Goal: Task Accomplishment & Management: Manage account settings

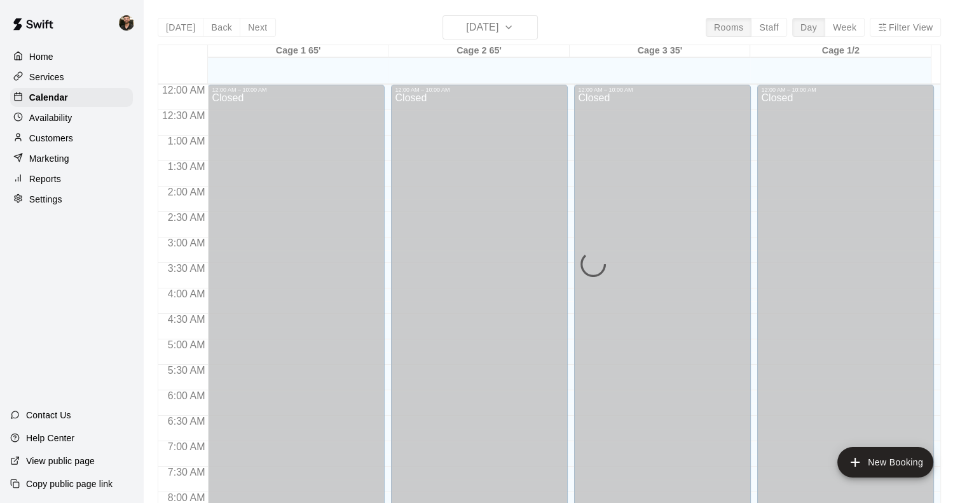
scroll to position [495, 0]
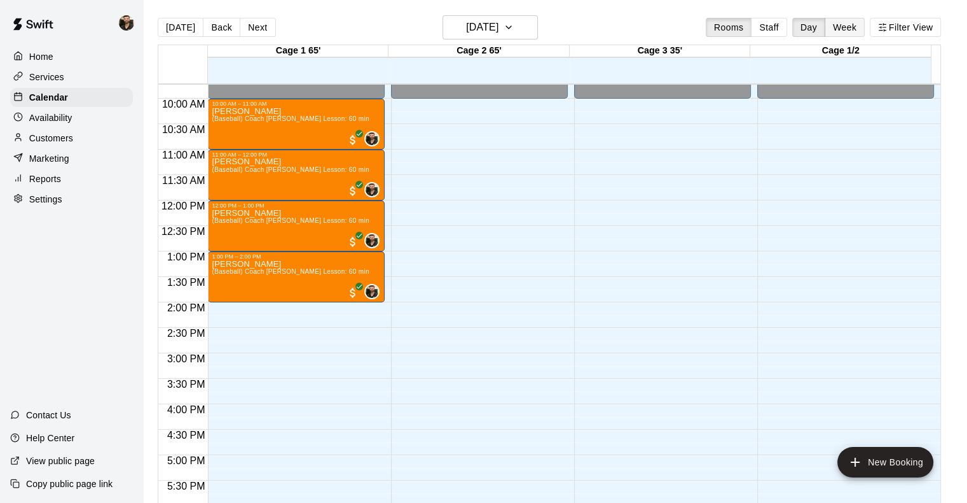
click at [861, 21] on button "Week" at bounding box center [845, 27] width 40 height 19
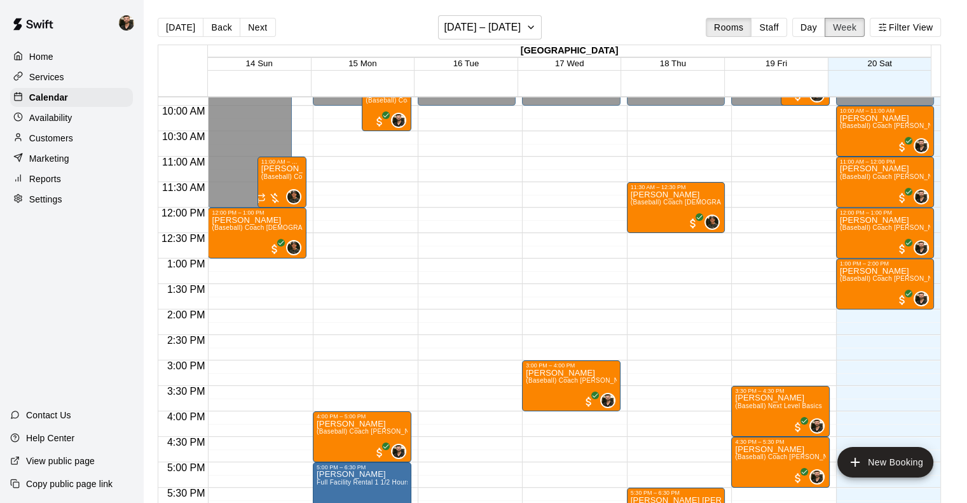
scroll to position [485, 0]
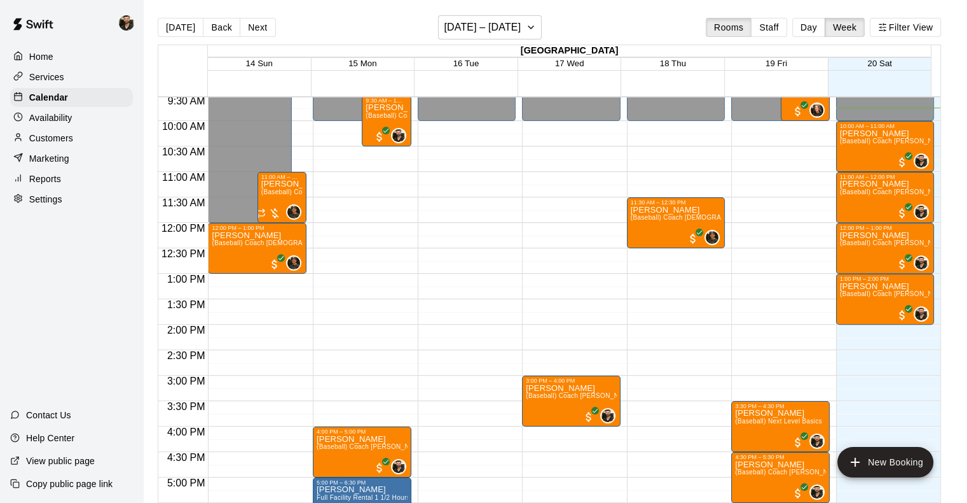
click at [53, 144] on p "Customers" at bounding box center [51, 138] width 44 height 13
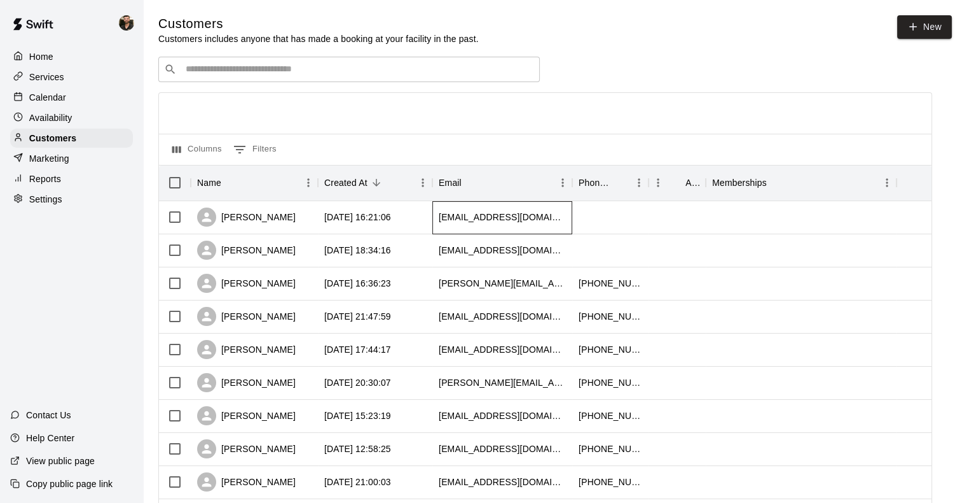
click at [471, 220] on div "[EMAIL_ADDRESS][DOMAIN_NAME]" at bounding box center [502, 217] width 127 height 13
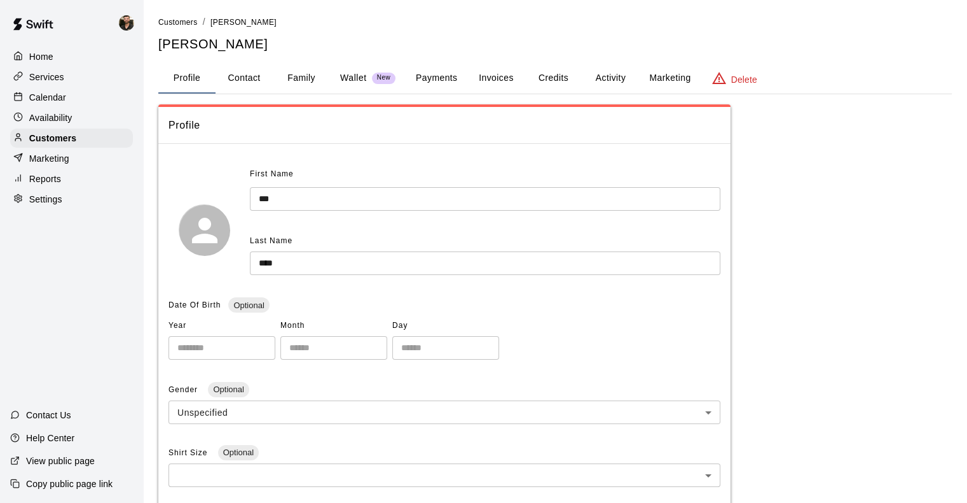
click at [244, 82] on button "Contact" at bounding box center [244, 78] width 57 height 31
select select "**"
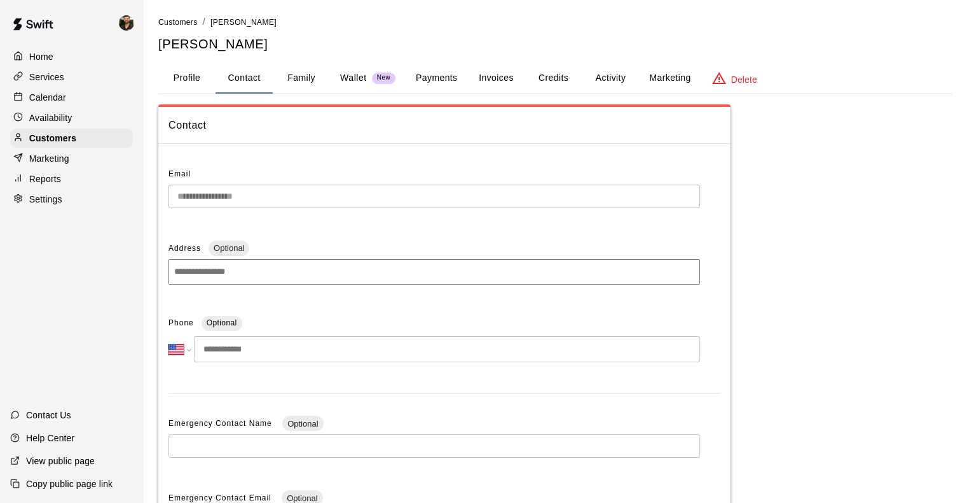
click at [361, 78] on p "Wallet" at bounding box center [353, 77] width 27 height 13
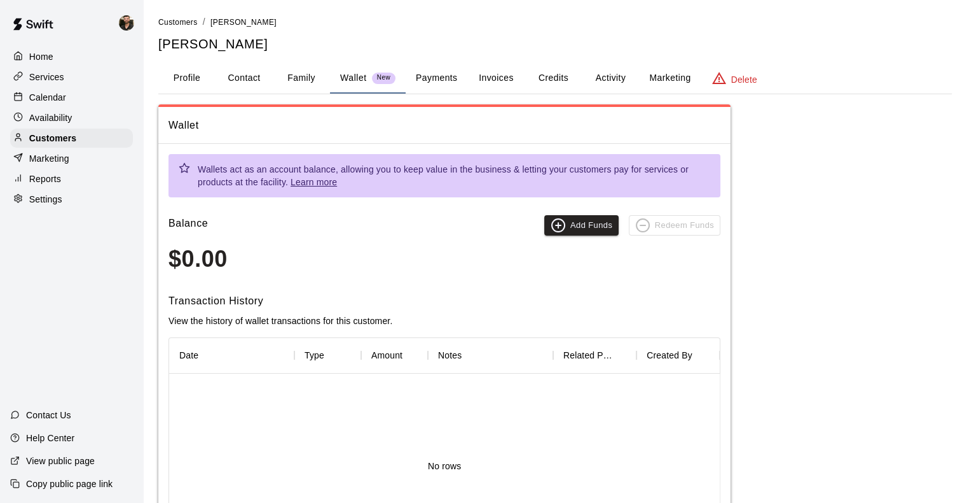
click at [291, 79] on button "Family" at bounding box center [301, 78] width 57 height 31
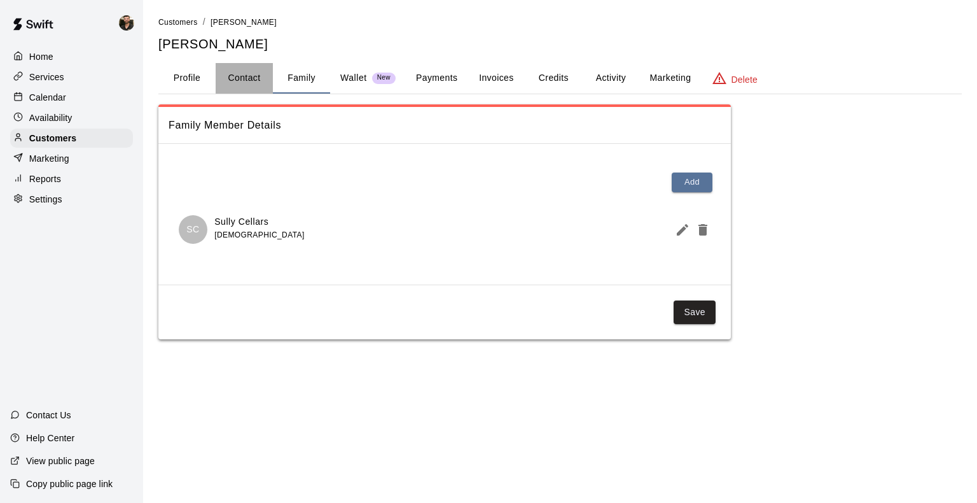
click at [248, 74] on button "Contact" at bounding box center [244, 78] width 57 height 31
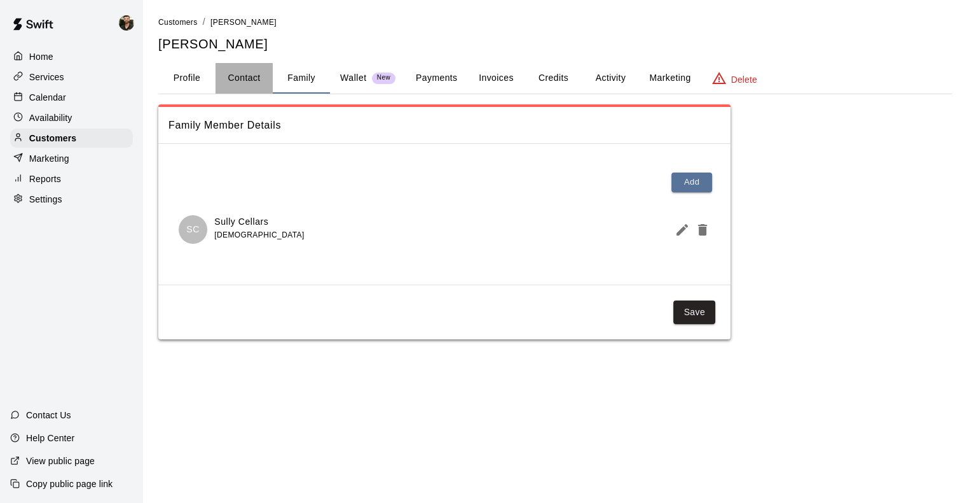
select select "**"
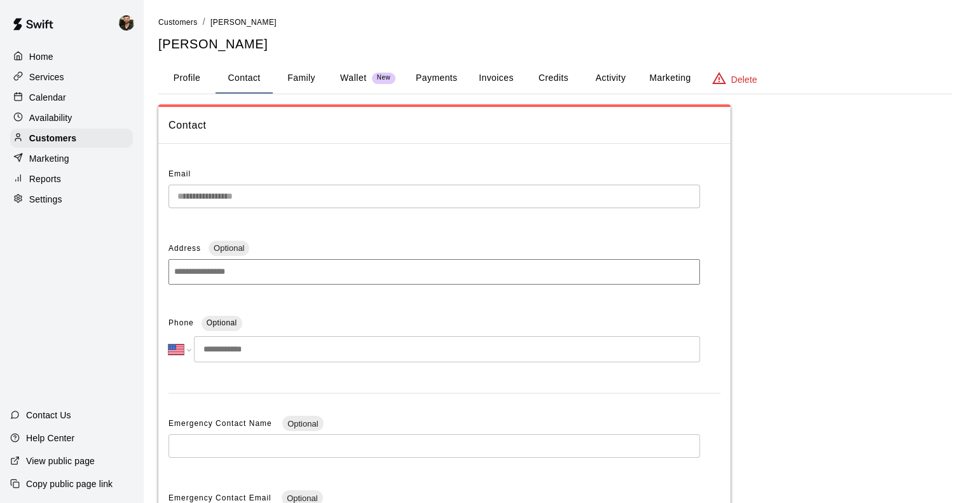
click at [56, 96] on p "Calendar" at bounding box center [47, 97] width 37 height 13
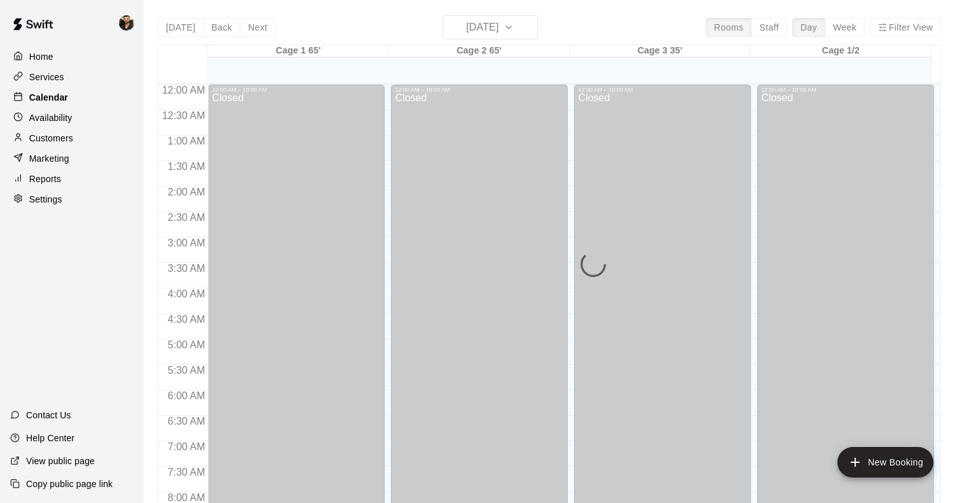
scroll to position [496, 0]
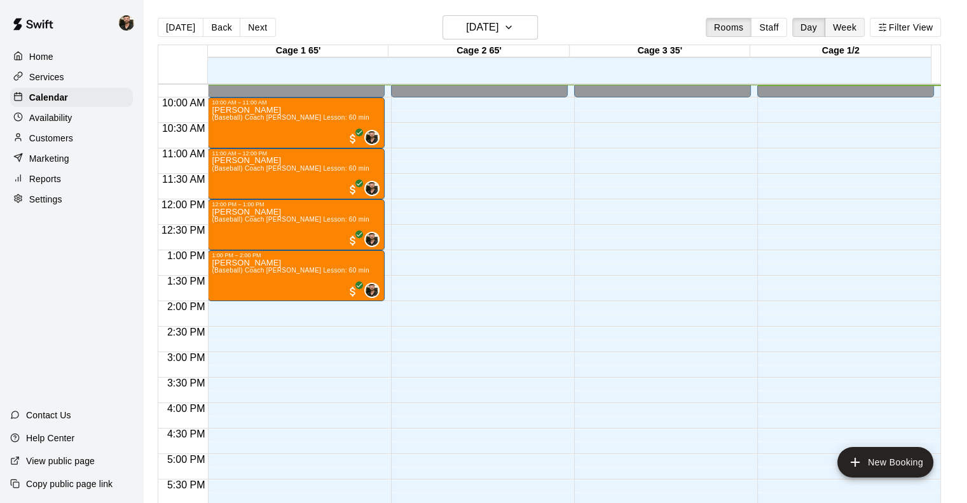
click at [862, 20] on button "Week" at bounding box center [845, 27] width 40 height 19
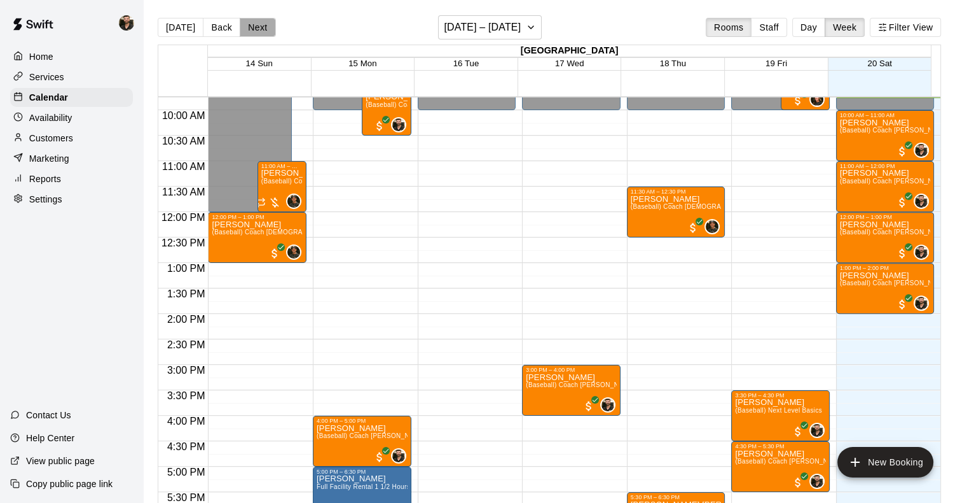
click at [256, 29] on button "Next" at bounding box center [258, 27] width 36 height 19
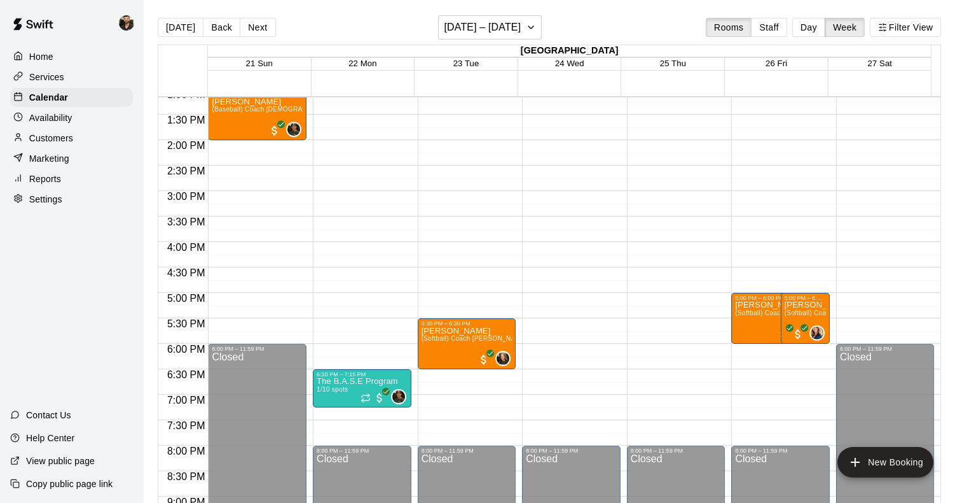
scroll to position [419, 0]
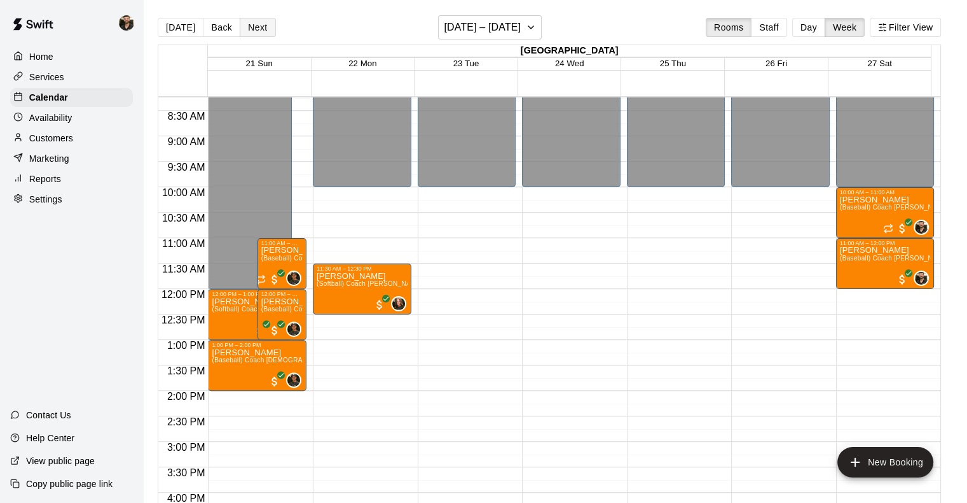
click at [249, 29] on button "Next" at bounding box center [258, 27] width 36 height 19
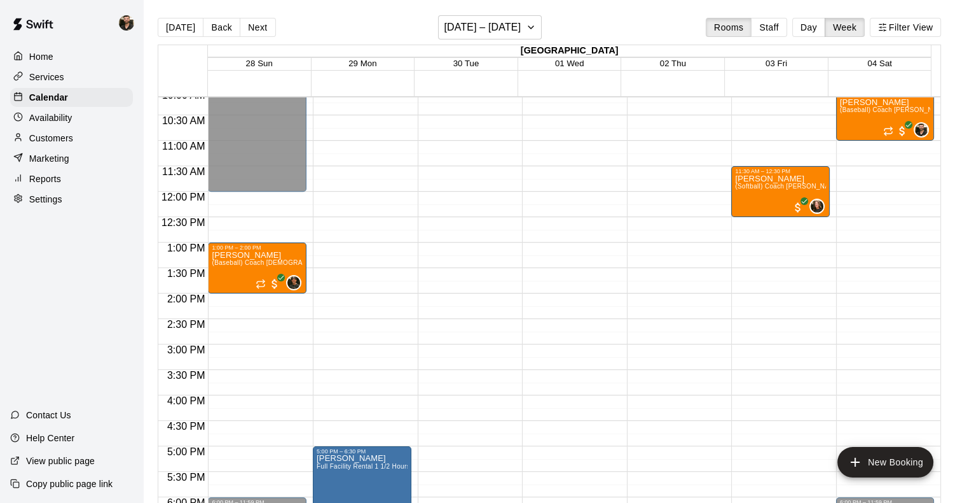
scroll to position [471, 0]
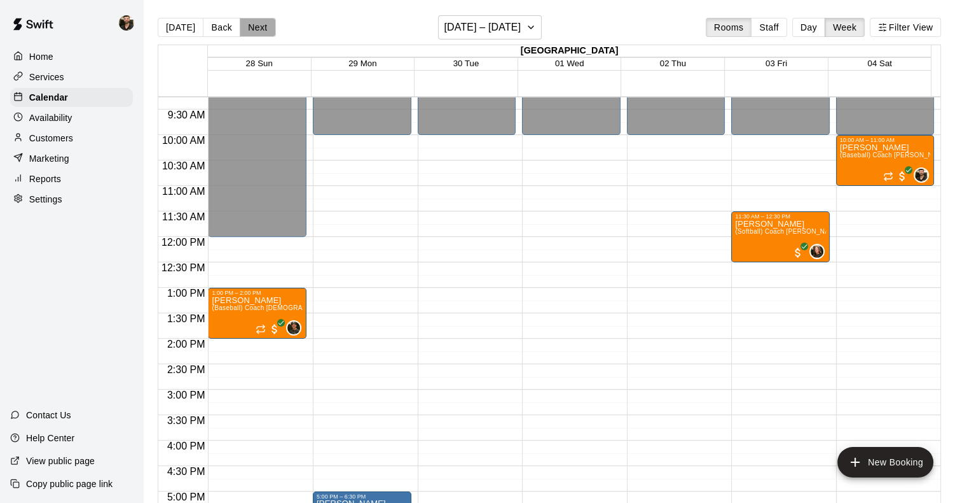
click at [246, 28] on button "Next" at bounding box center [258, 27] width 36 height 19
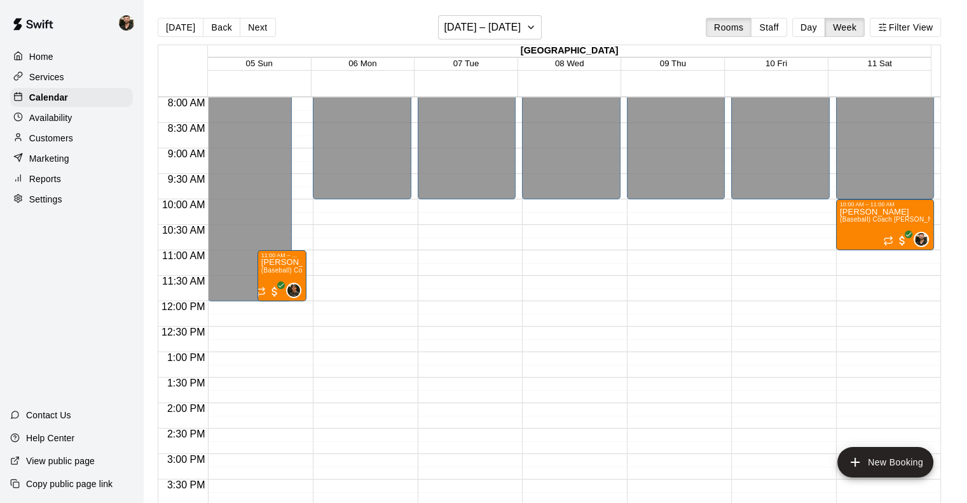
scroll to position [406, 0]
click at [258, 29] on button "Next" at bounding box center [258, 27] width 36 height 19
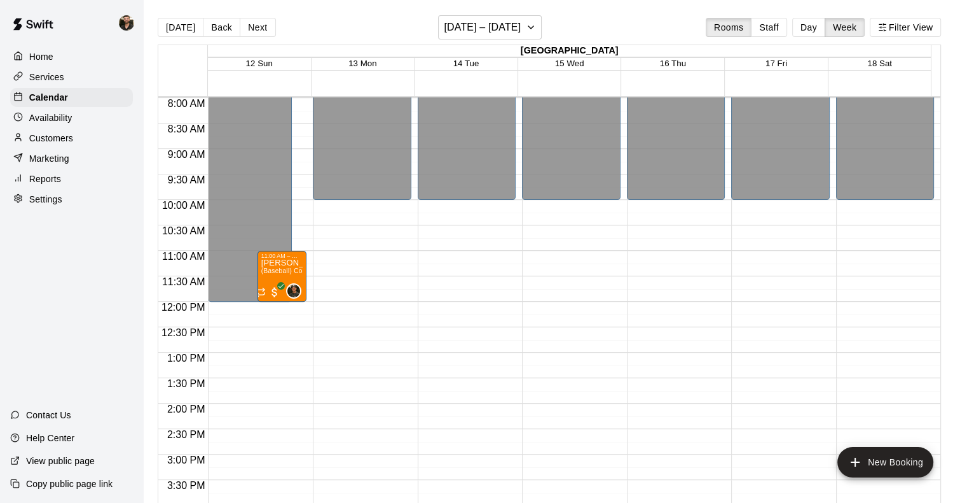
click at [47, 124] on p "Availability" at bounding box center [50, 117] width 43 height 13
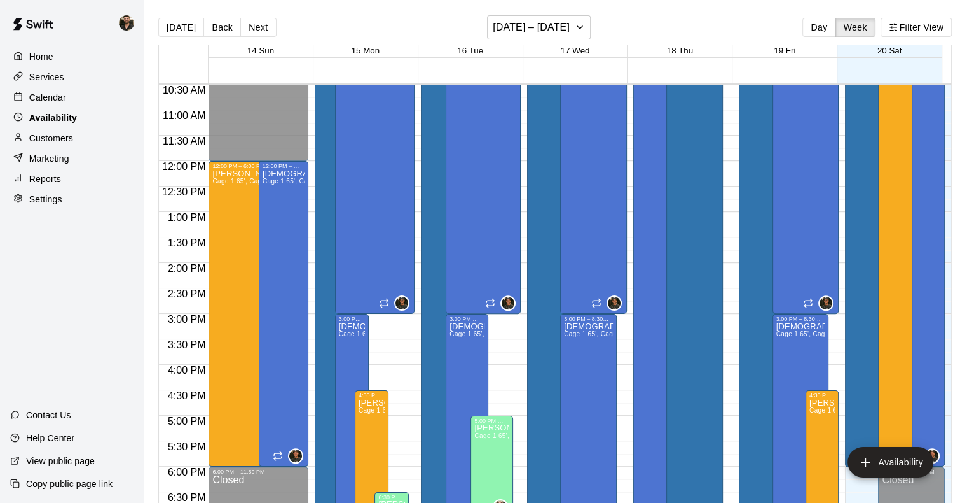
scroll to position [535, 0]
